Goal: Task Accomplishment & Management: Manage account settings

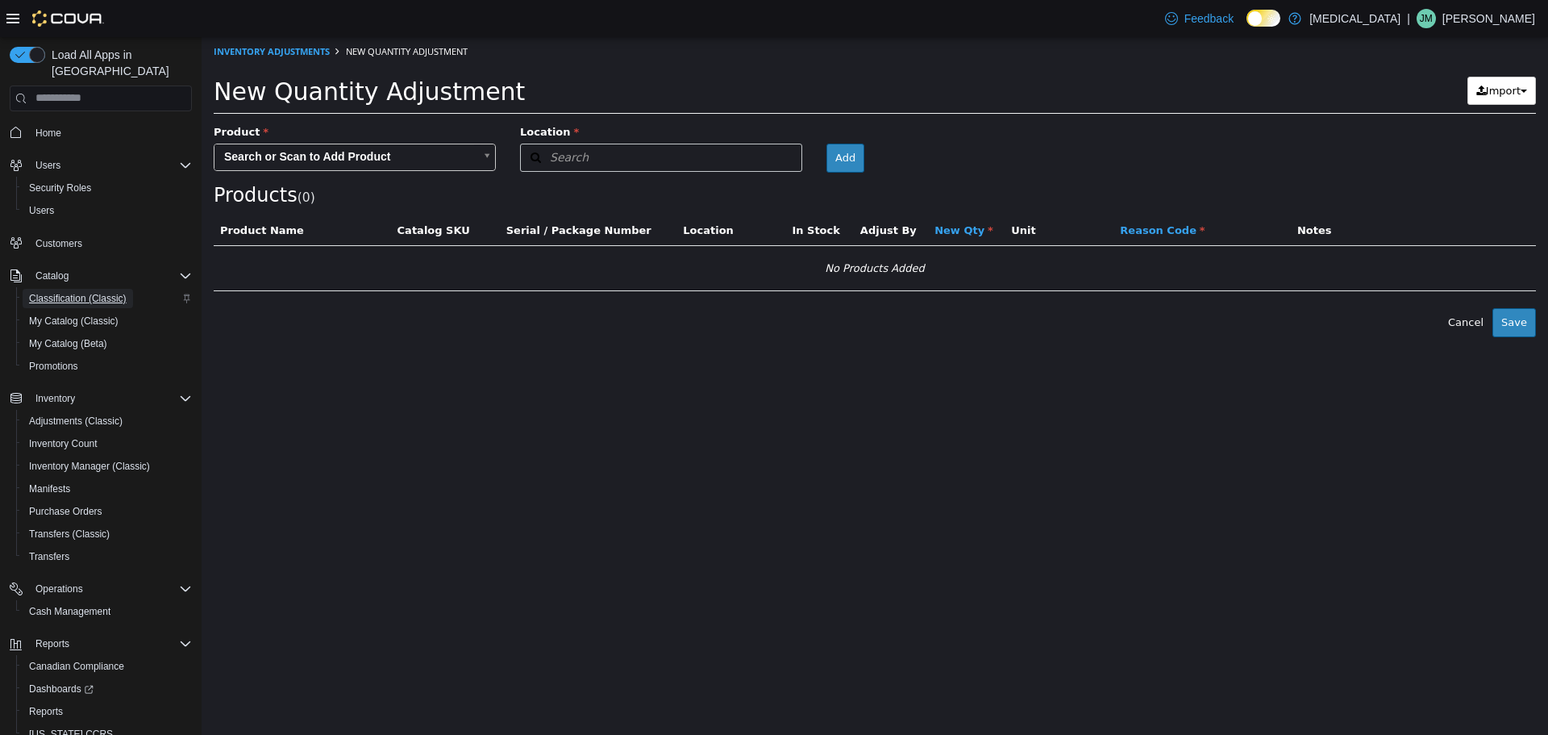
click at [69, 292] on span "Classification (Classic)" at bounding box center [78, 298] width 98 height 13
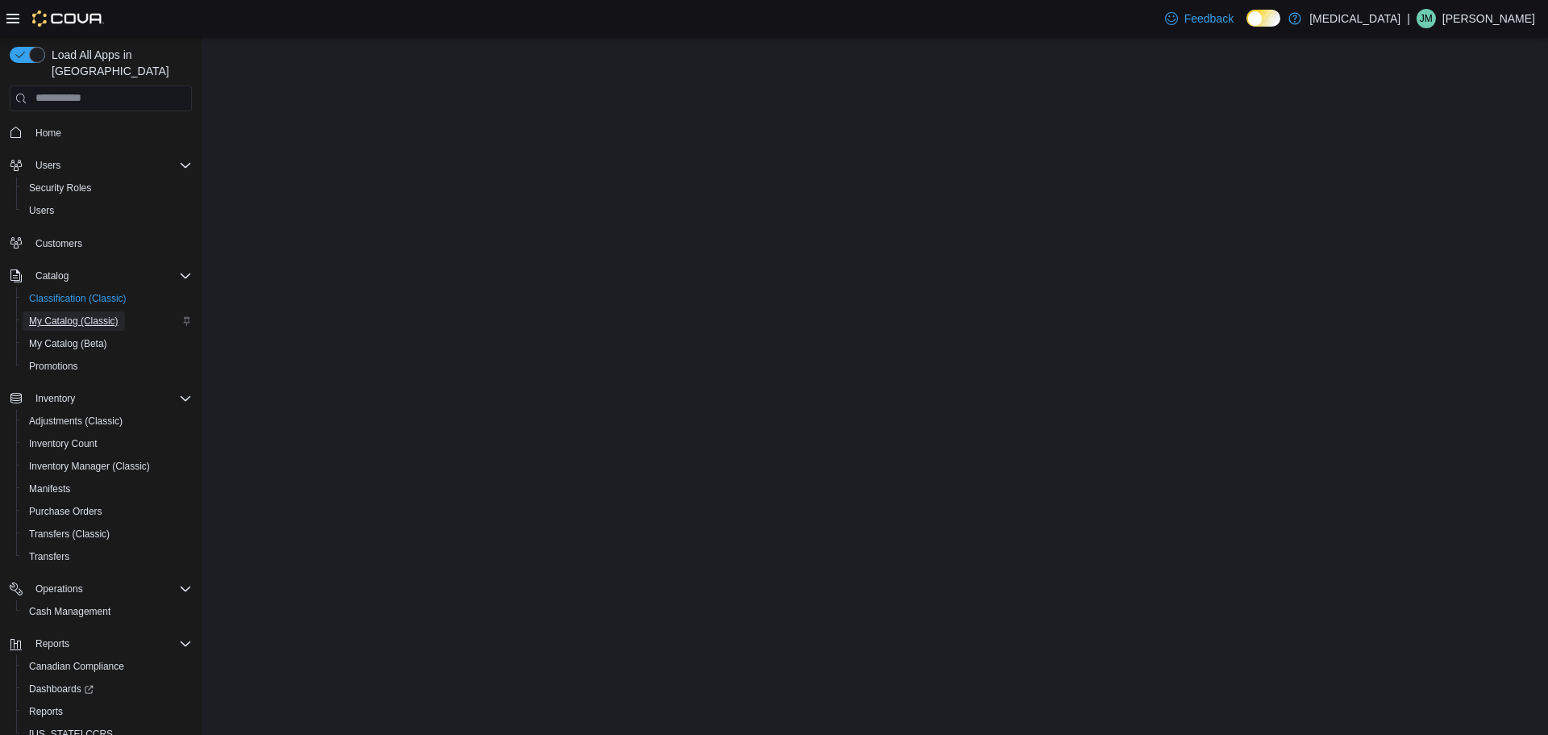
click at [81, 314] on span "My Catalog (Classic)" at bounding box center [73, 320] width 89 height 13
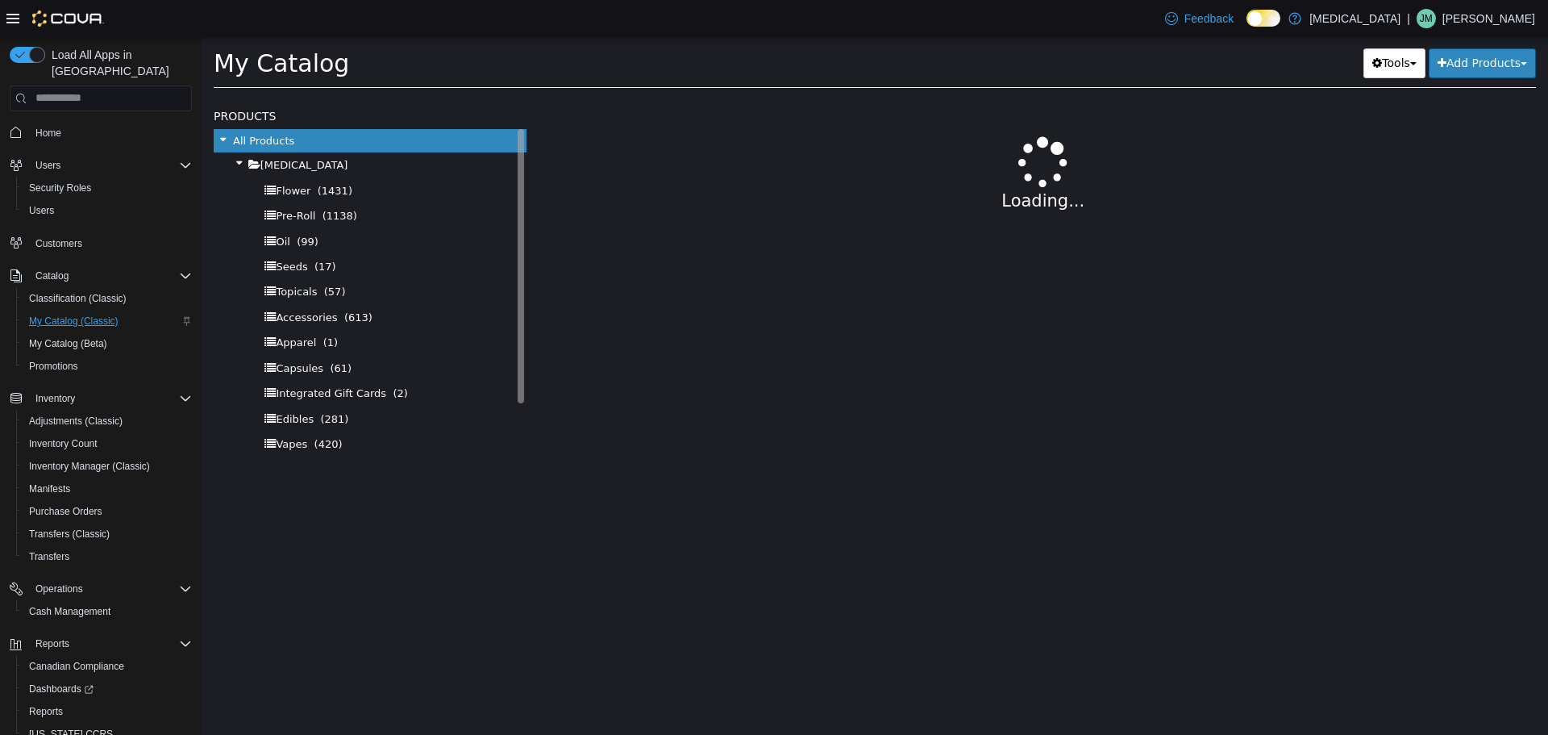
select select "**********"
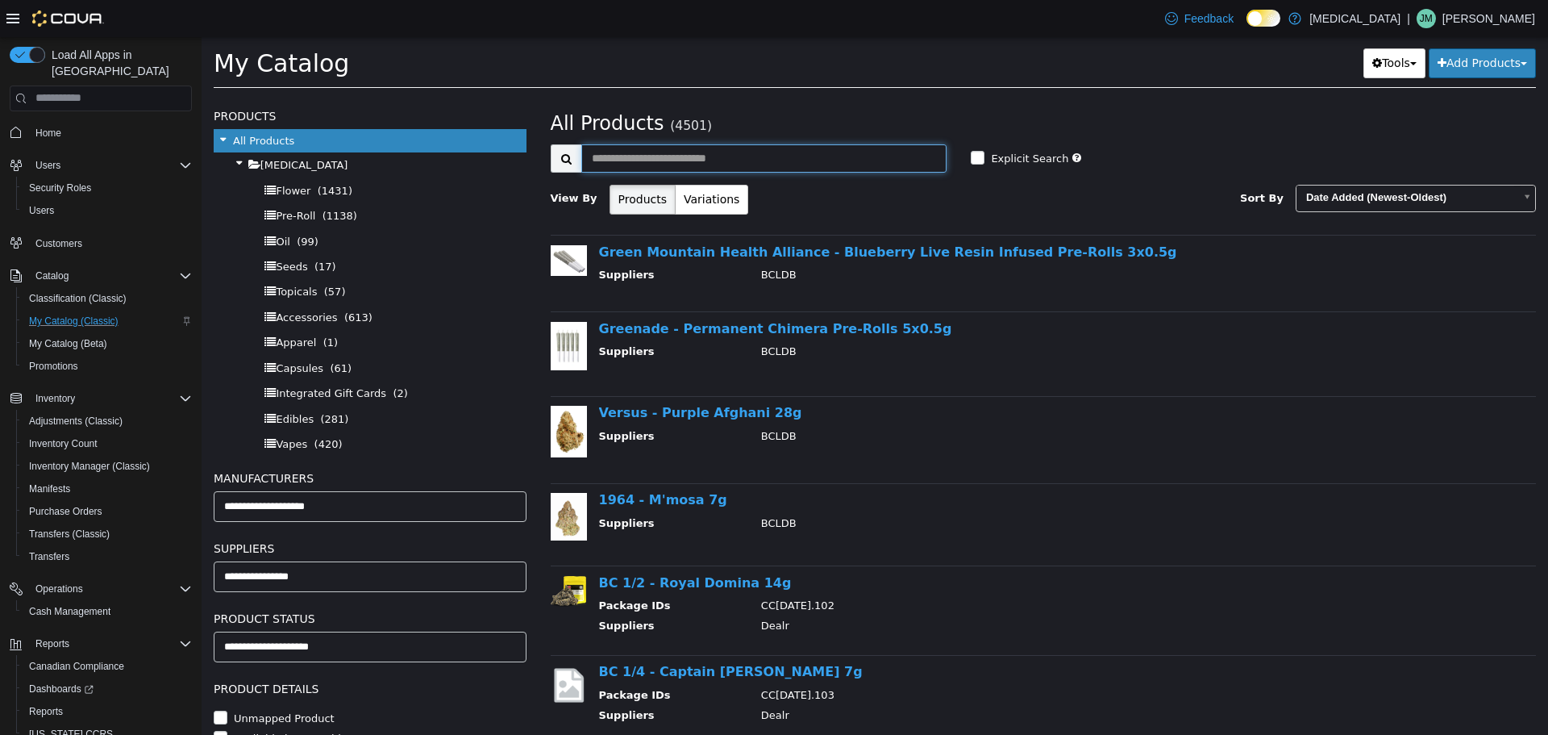
click at [784, 157] on input "text" at bounding box center [764, 158] width 366 height 28
type input "*******"
select select "**********"
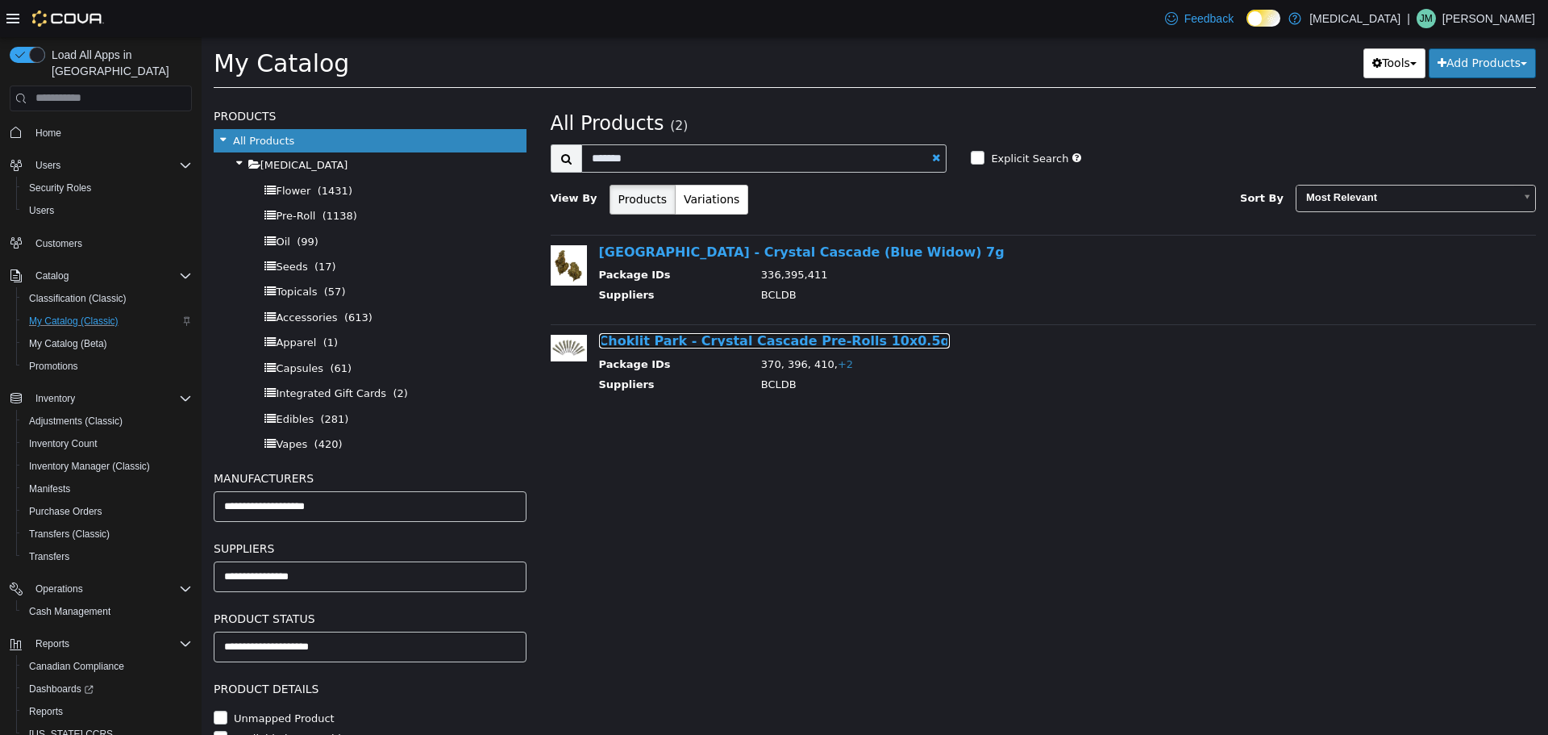
click at [810, 348] on link "Choklit Park - Crystal Cascade Pre-Rolls 10x0.5g" at bounding box center [775, 339] width 352 height 15
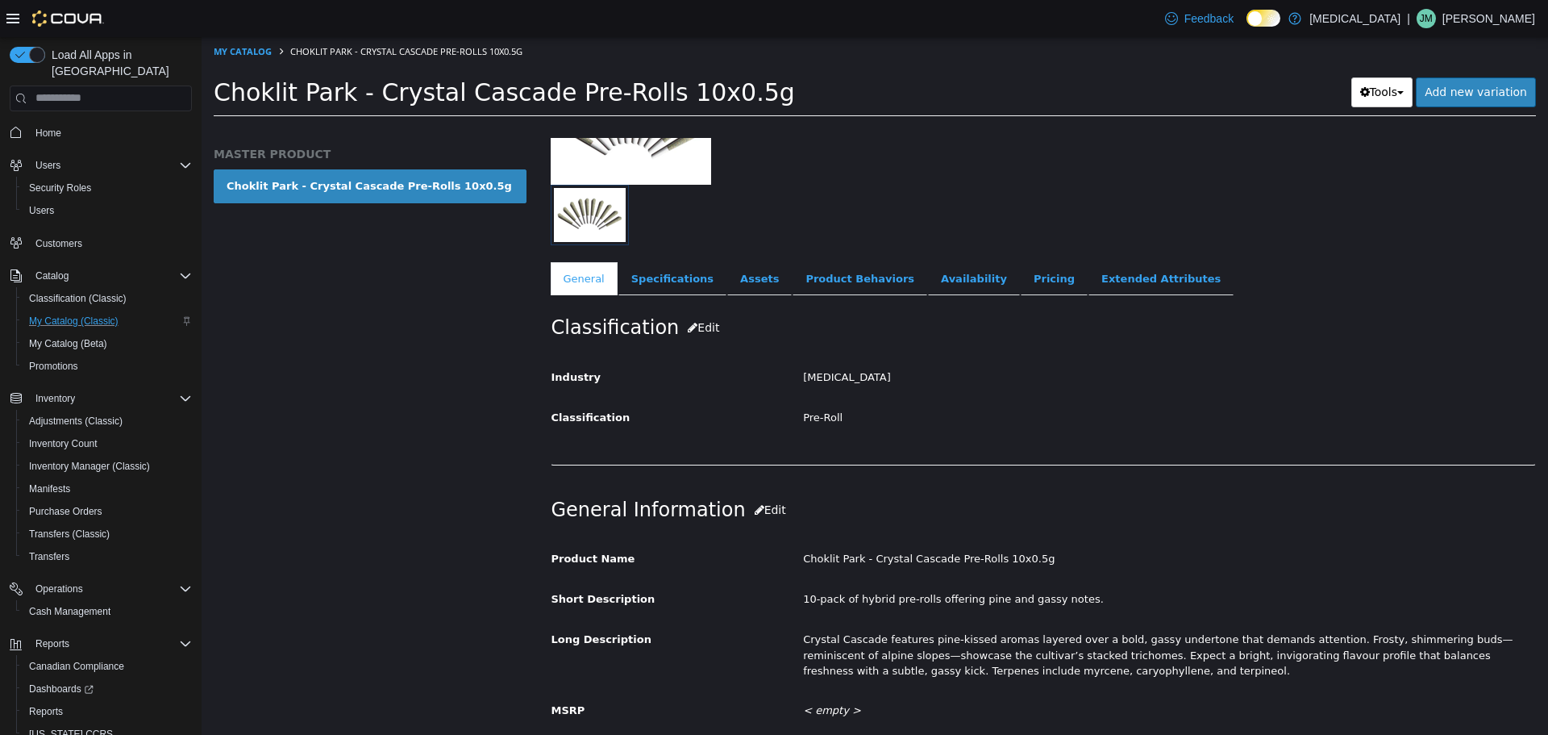
scroll to position [161, 0]
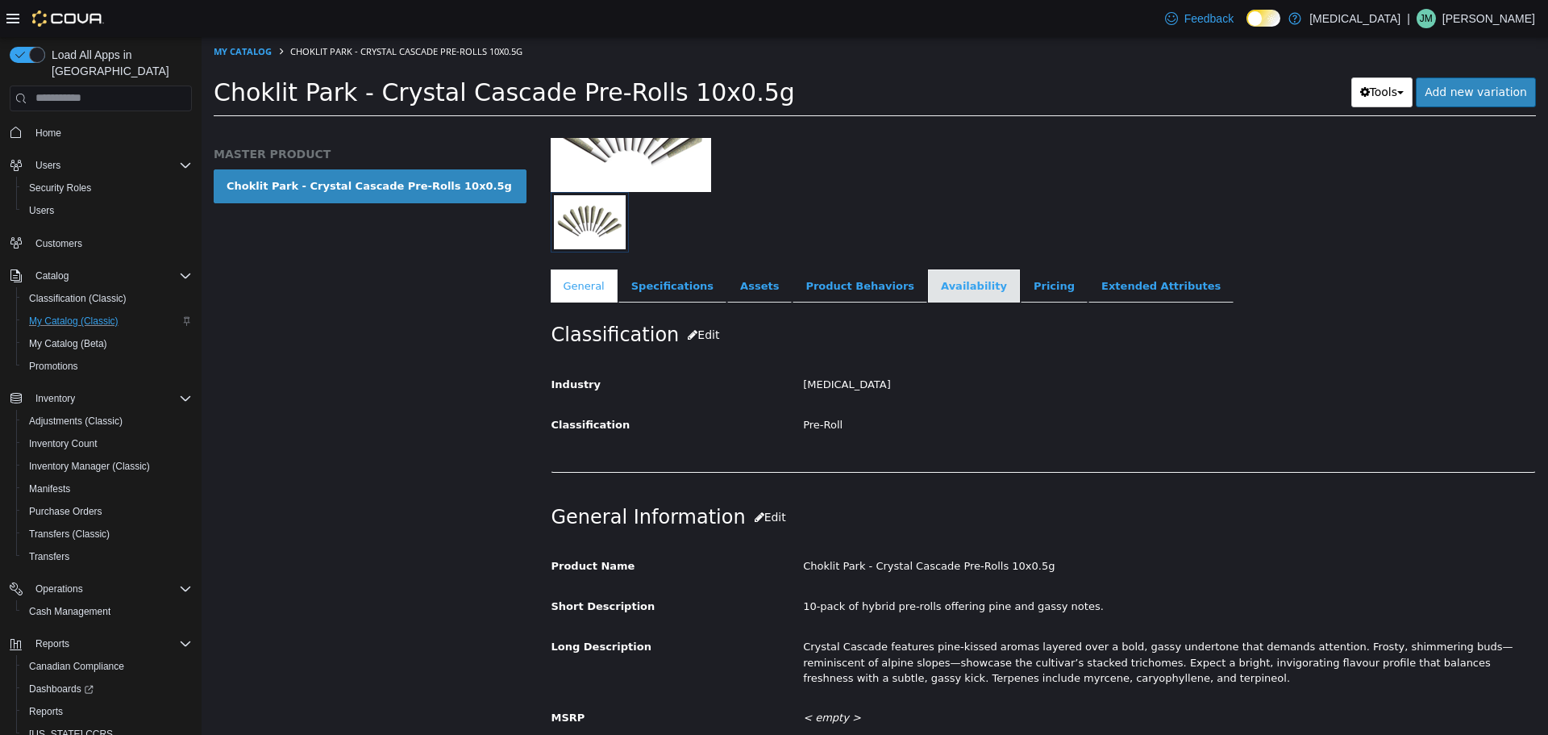
click at [928, 280] on link "Availability" at bounding box center [974, 285] width 92 height 34
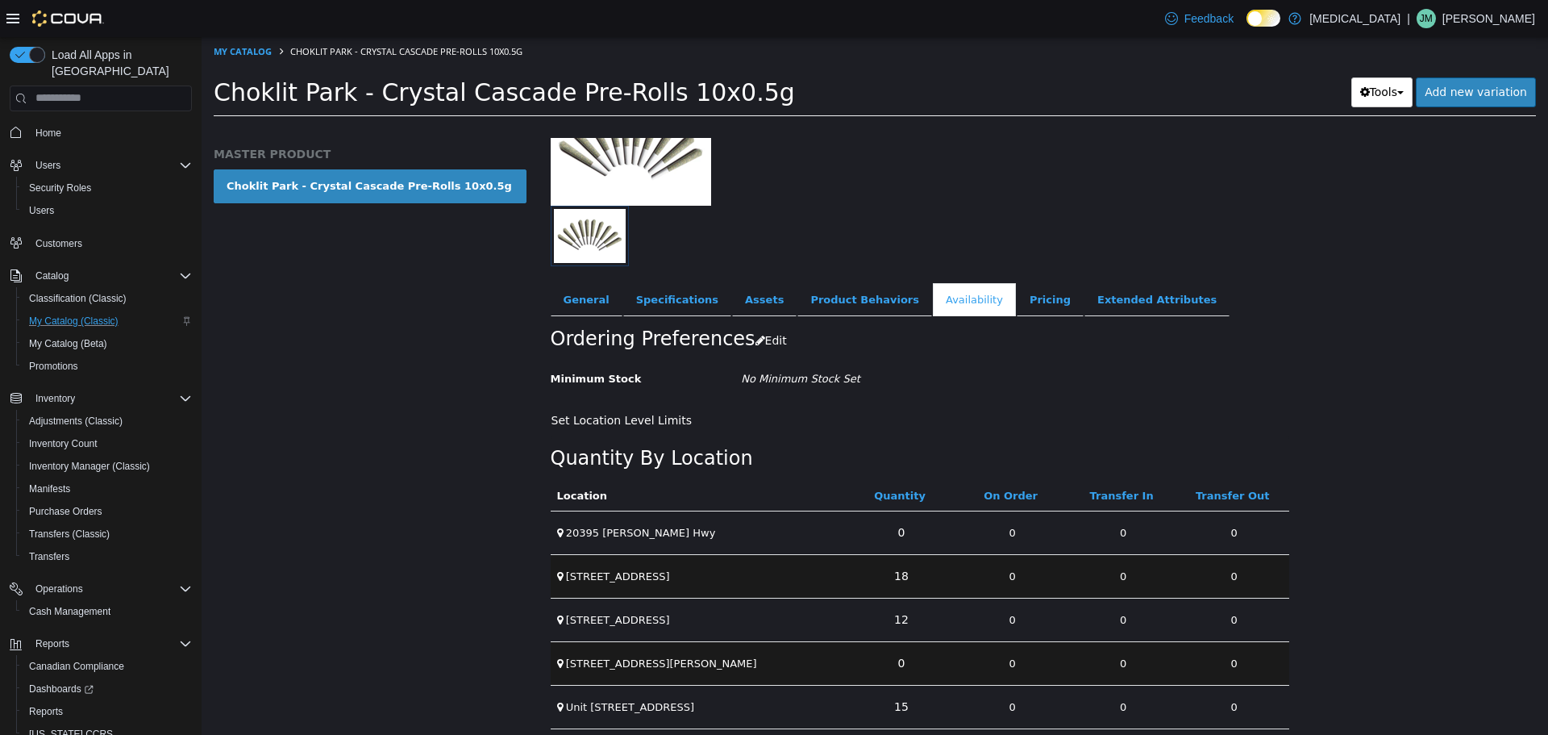
scroll to position [159, 0]
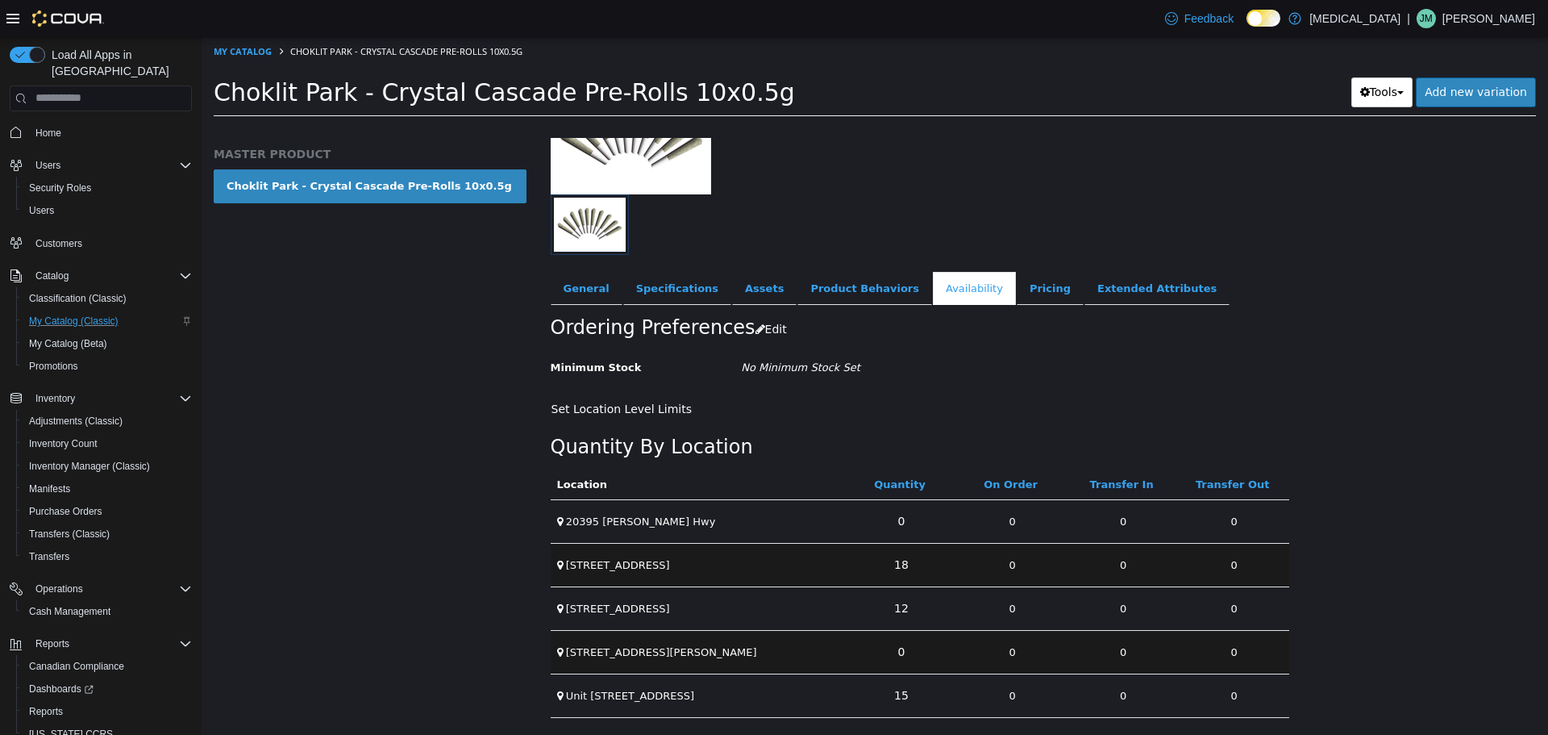
drag, startPoint x: 883, startPoint y: 689, endPoint x: 1015, endPoint y: 696, distance: 132.4
click at [995, 696] on tr "Unit [STREET_ADDRESS] 0 0 0" at bounding box center [920, 694] width 739 height 44
drag, startPoint x: 751, startPoint y: 651, endPoint x: 1316, endPoint y: 636, distance: 565.4
click at [1313, 637] on div "Pre-Roll Choklit Park - Crystal Cascade Pre-Rolls 10x0.5g [Master Product] Acti…" at bounding box center [1044, 435] width 1010 height 597
click at [452, 589] on div "MASTER PRODUCT Choklit Park - Crystal Cascade Pre-Rolls 10x0.5g" at bounding box center [370, 435] width 337 height 597
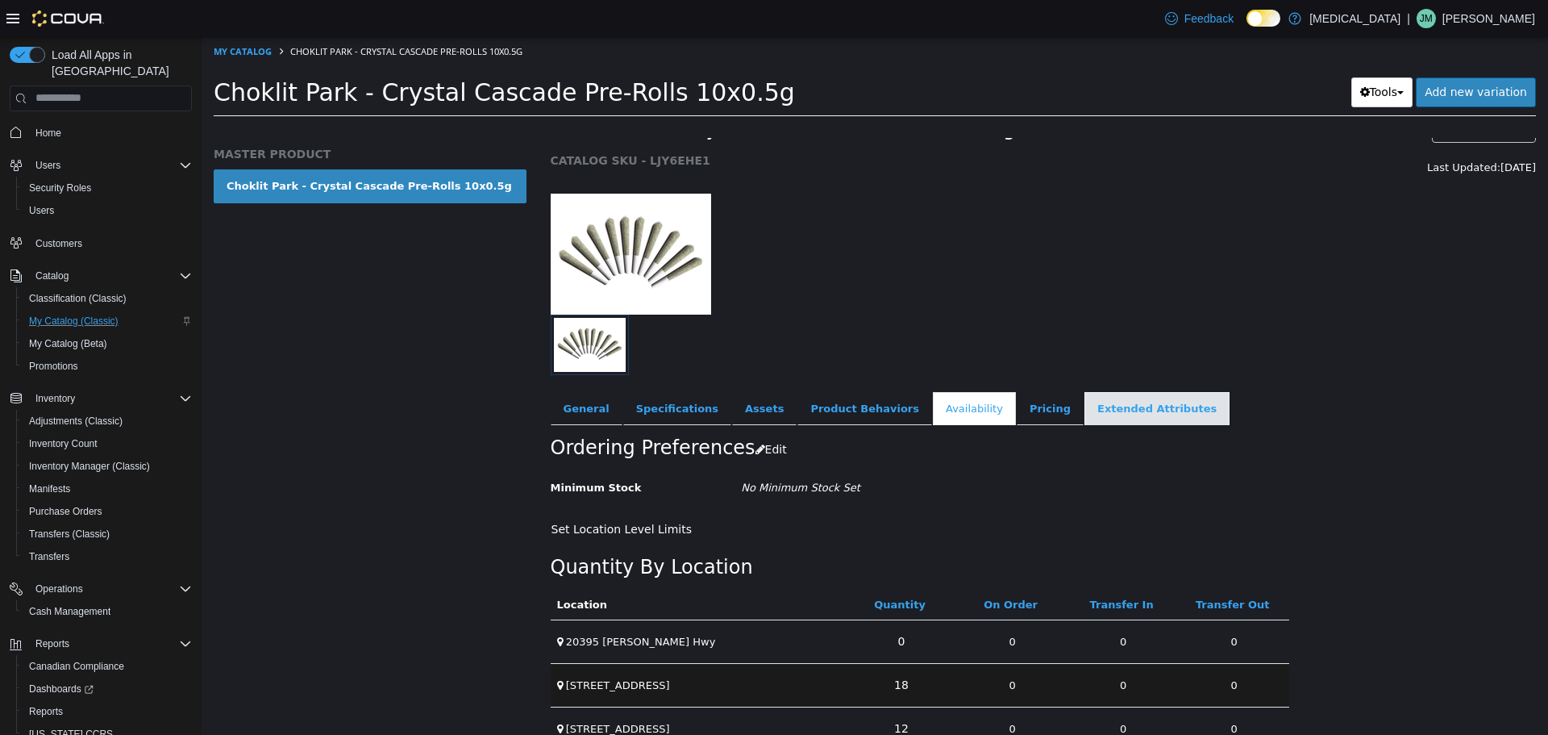
scroll to position [0, 0]
